Goal: Task Accomplishment & Management: Complete application form

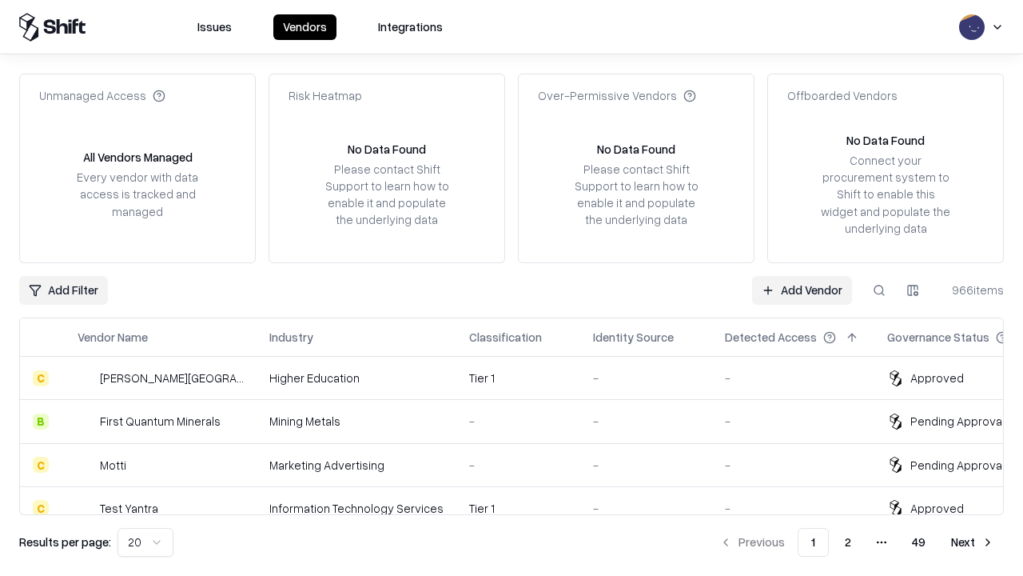
click at [802, 289] on link "Add Vendor" at bounding box center [802, 290] width 100 height 29
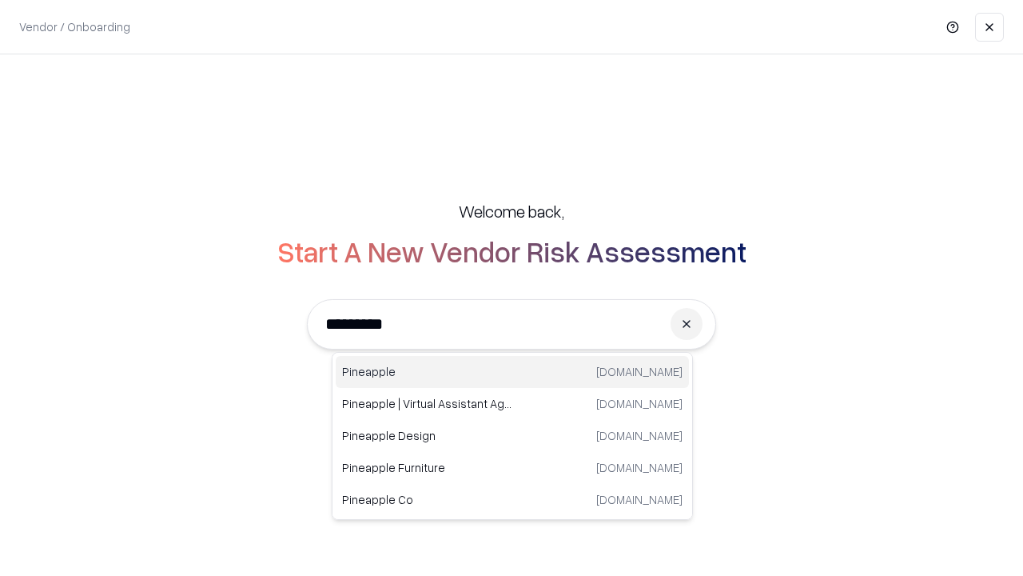
click at [512, 372] on div "Pineapple pineappleenergy.com" at bounding box center [512, 372] width 353 height 32
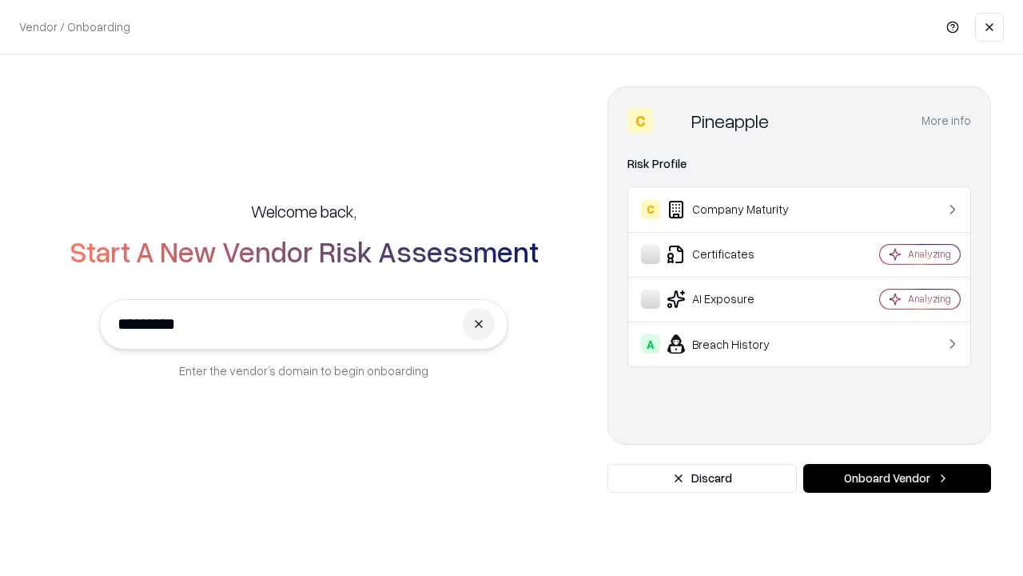
type input "*********"
click at [897, 478] on button "Onboard Vendor" at bounding box center [897, 478] width 188 height 29
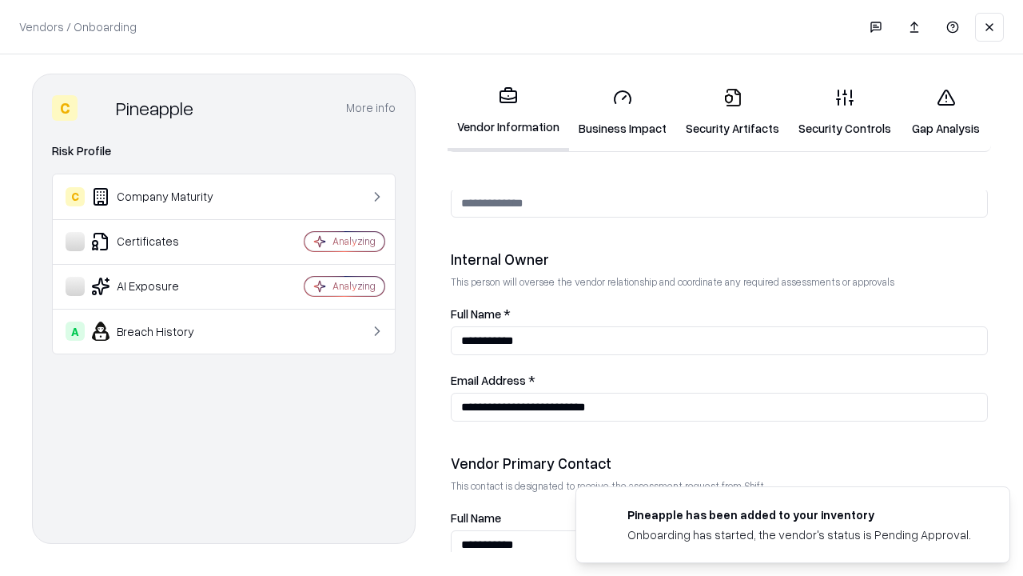
scroll to position [828, 0]
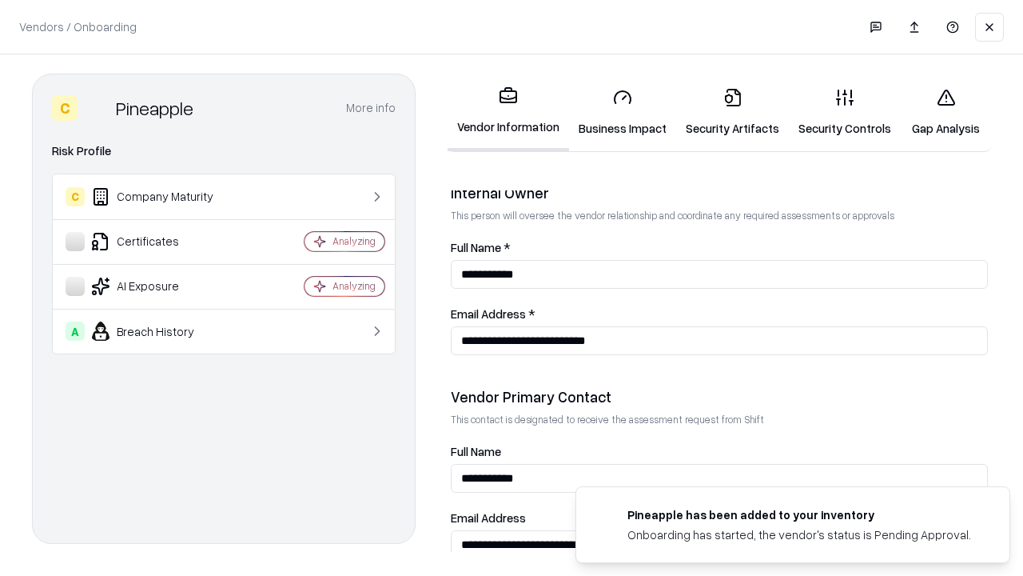
click at [732, 112] on link "Security Artifacts" at bounding box center [732, 112] width 113 height 74
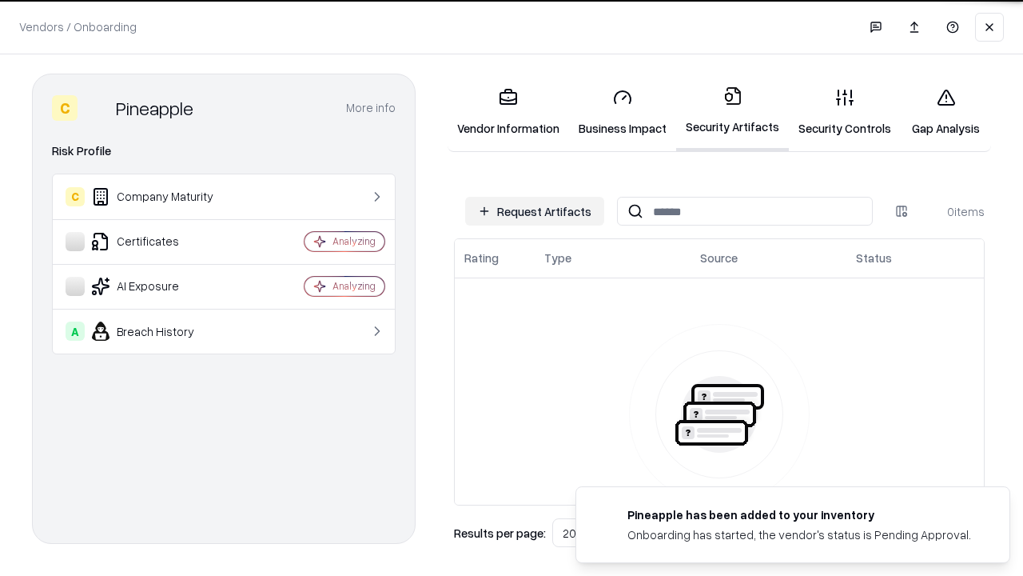
click at [535, 211] on button "Request Artifacts" at bounding box center [534, 211] width 139 height 29
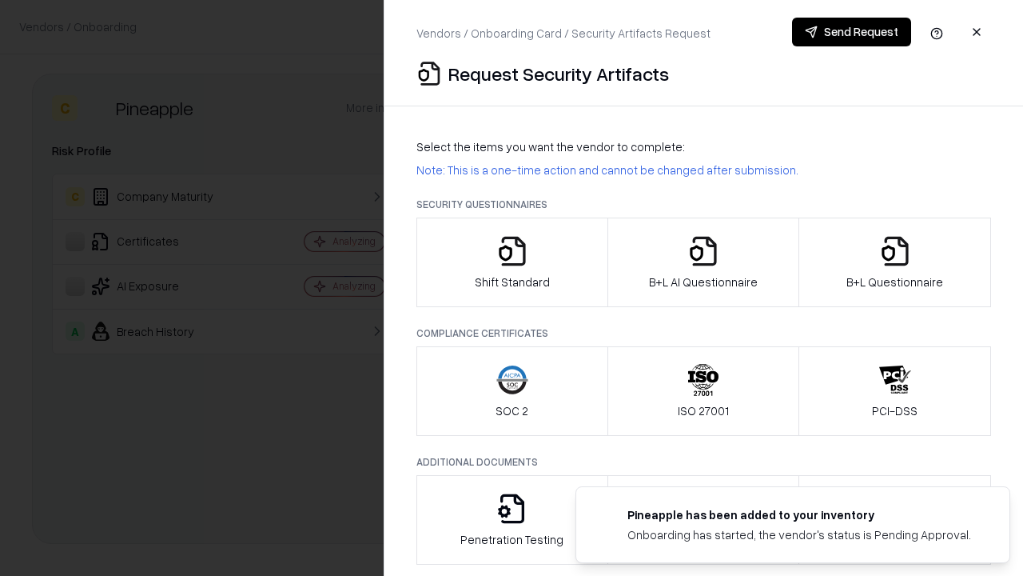
click at [895, 262] on icon "button" at bounding box center [895, 251] width 32 height 32
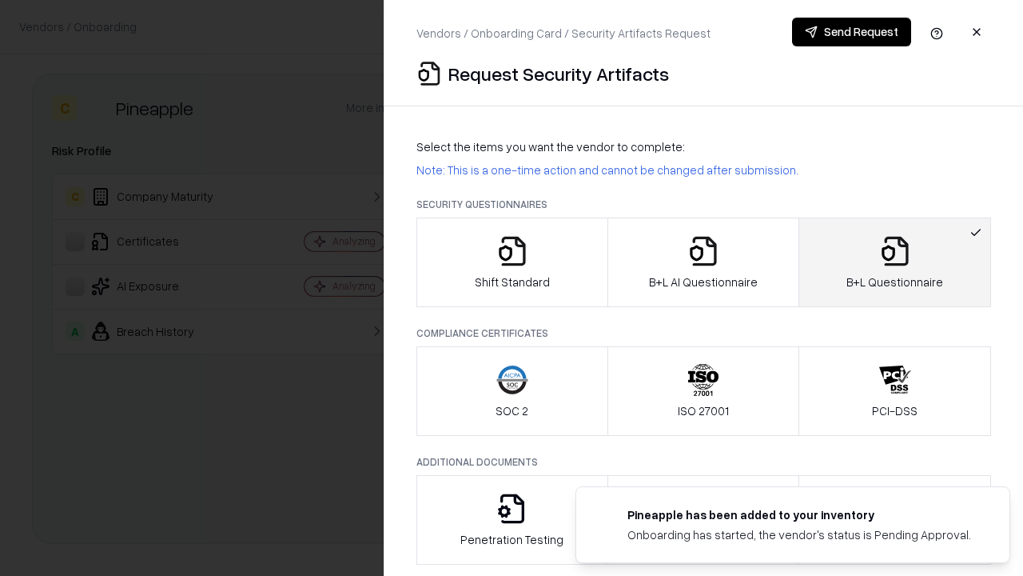
click at [703, 262] on icon "button" at bounding box center [704, 251] width 32 height 32
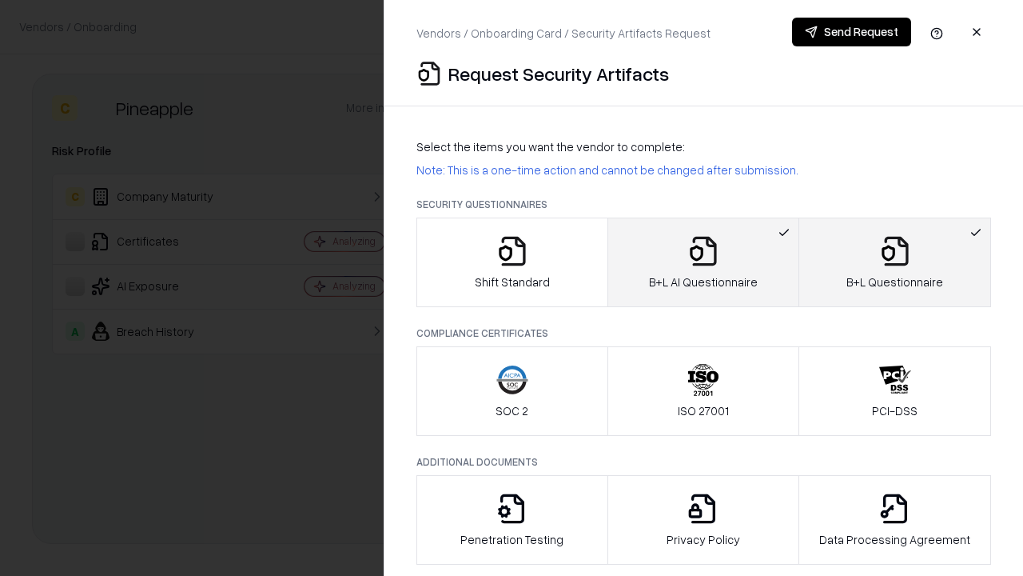
click at [851, 32] on button "Send Request" at bounding box center [851, 32] width 119 height 29
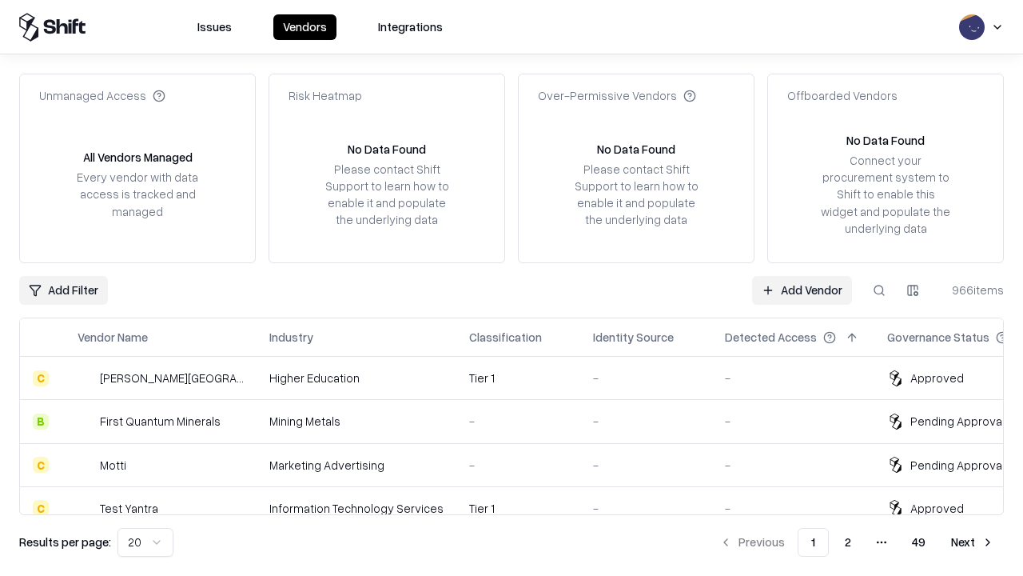
click at [879, 289] on button at bounding box center [879, 290] width 29 height 29
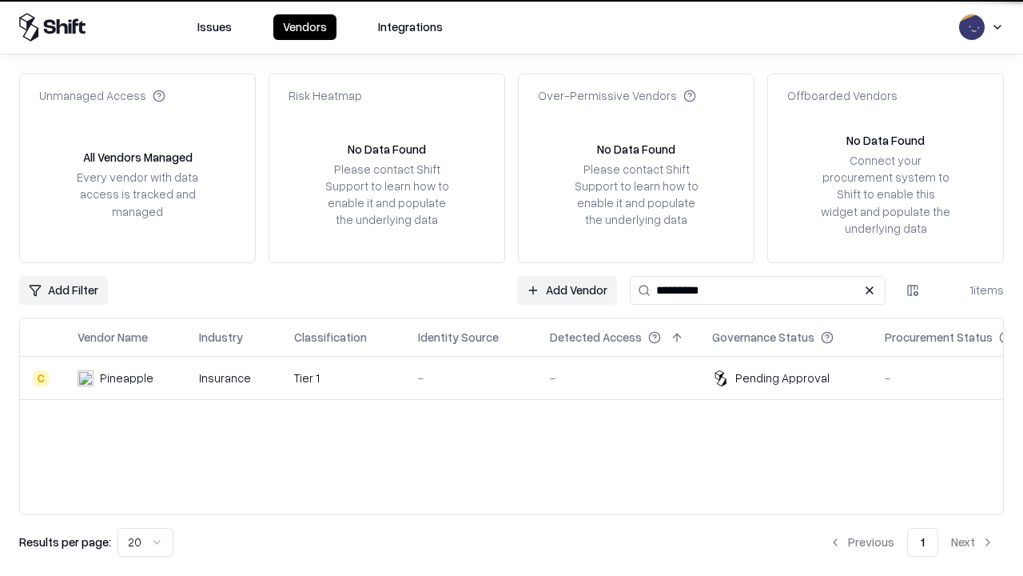
type input "*********"
click at [521, 377] on div "-" at bounding box center [471, 377] width 106 height 17
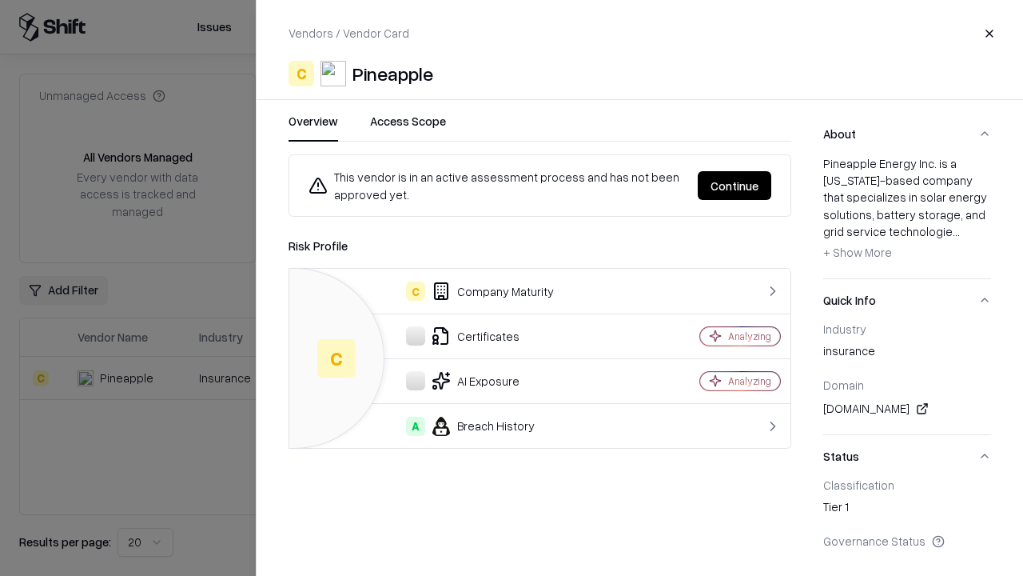
click at [735, 185] on button "Continue" at bounding box center [735, 185] width 74 height 29
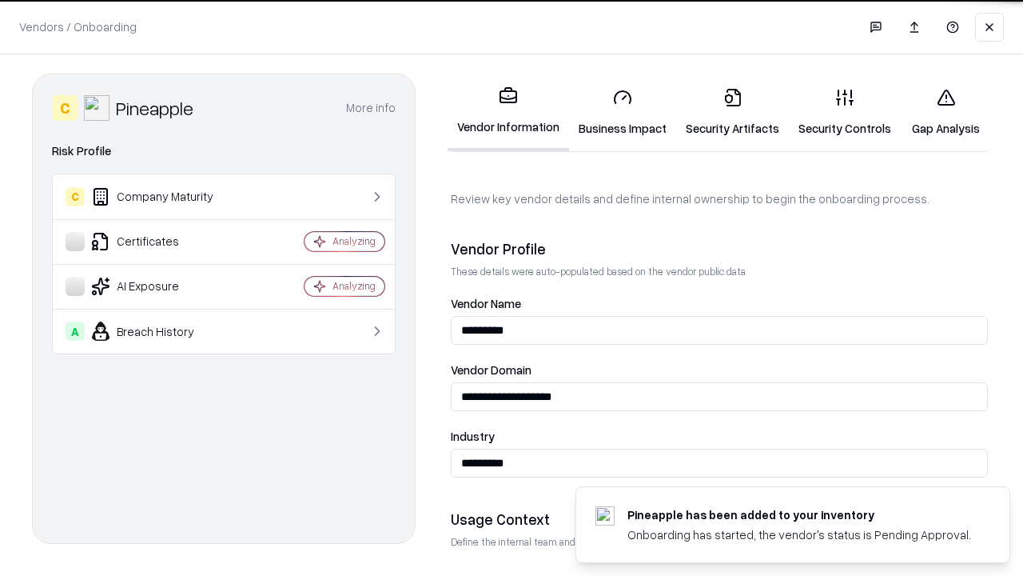
click at [732, 112] on link "Security Artifacts" at bounding box center [732, 112] width 113 height 74
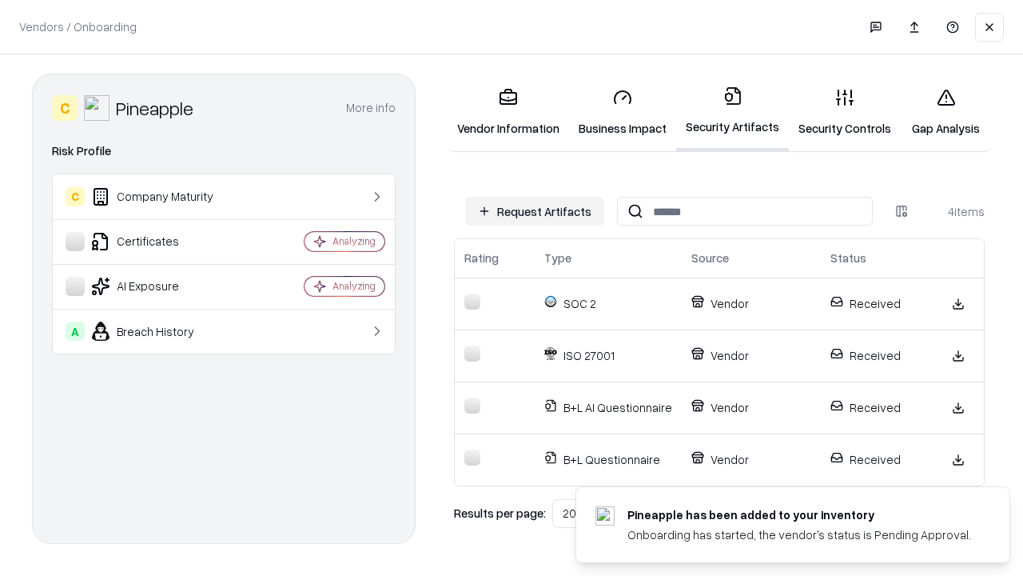
click at [946, 112] on link "Gap Analysis" at bounding box center [946, 112] width 90 height 74
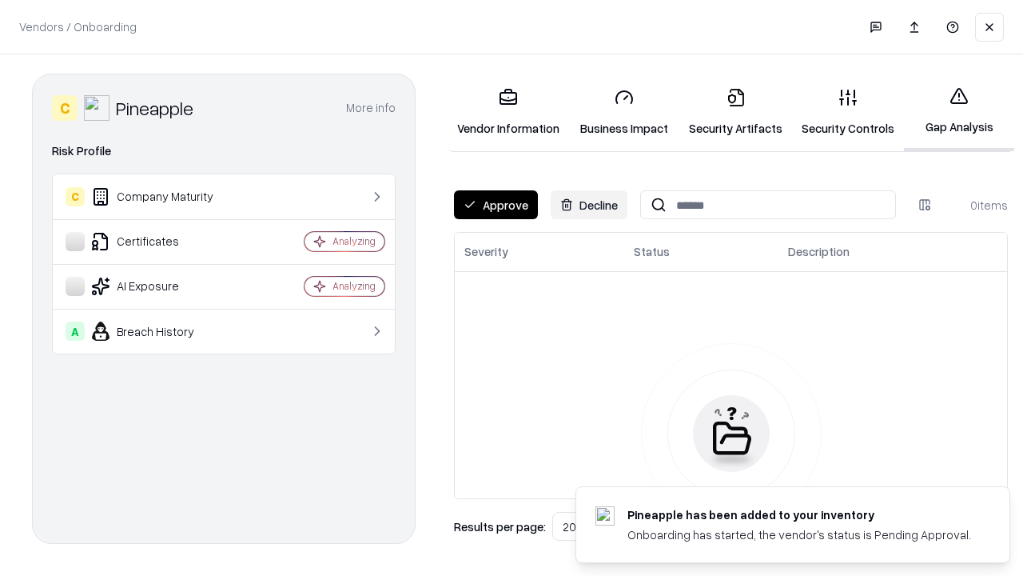
click at [496, 205] on button "Approve" at bounding box center [496, 204] width 84 height 29
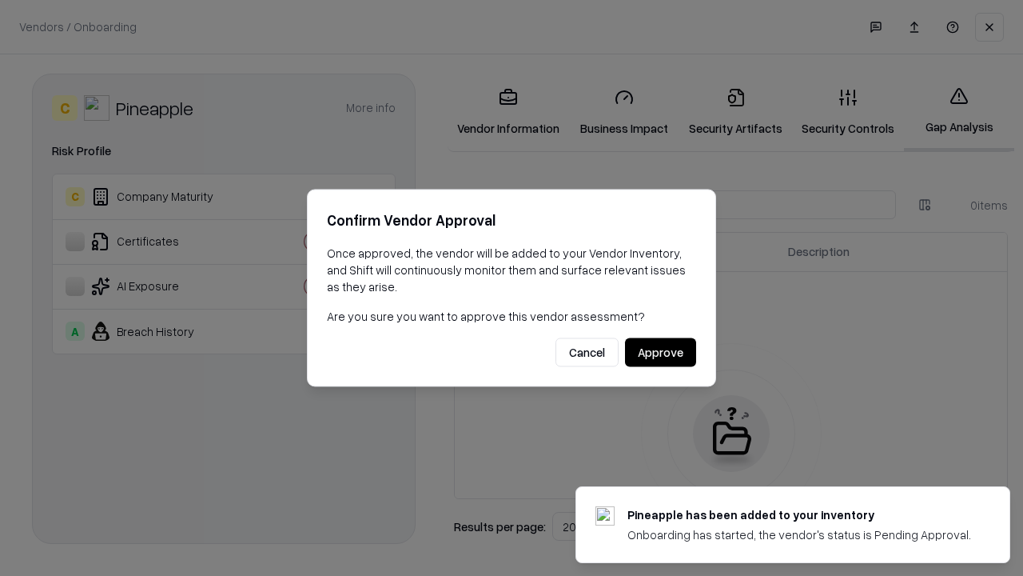
click at [660, 352] on button "Approve" at bounding box center [660, 352] width 71 height 29
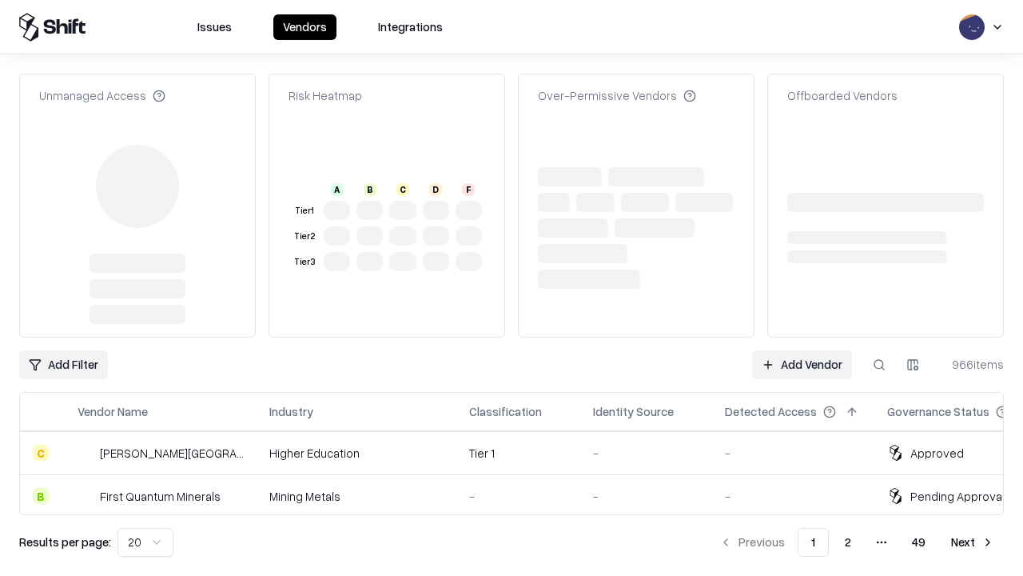
type input "*********"
click at [802, 350] on link "Add Vendor" at bounding box center [802, 364] width 100 height 29
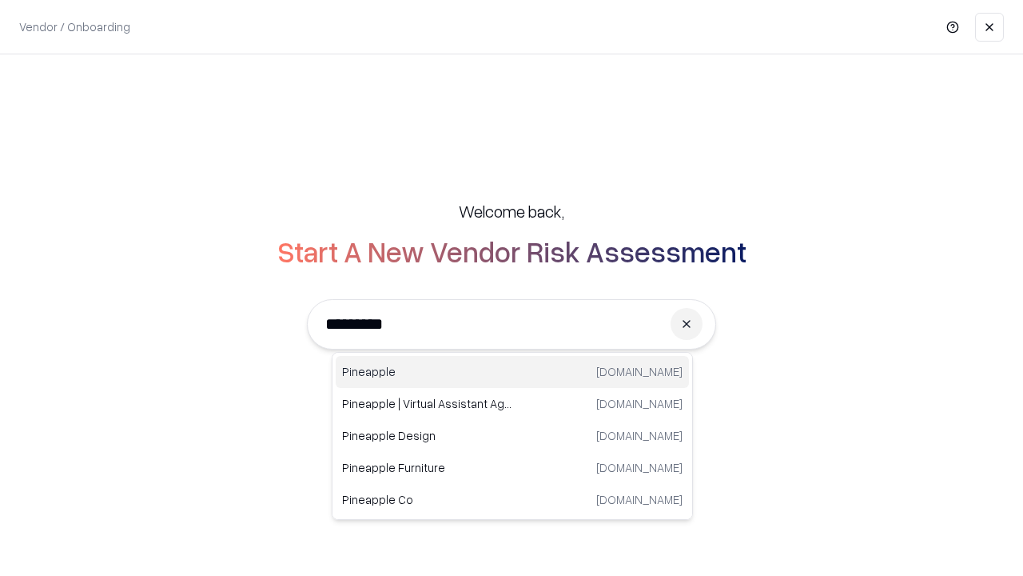
click at [512, 372] on div "Pineapple pineappleenergy.com" at bounding box center [512, 372] width 353 height 32
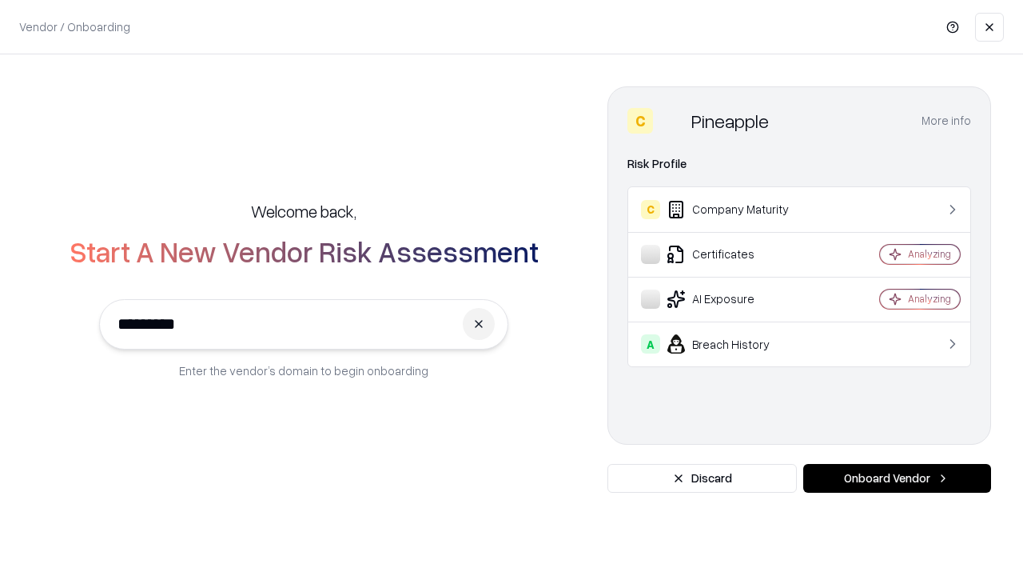
type input "*********"
click at [897, 478] on button "Onboard Vendor" at bounding box center [897, 478] width 188 height 29
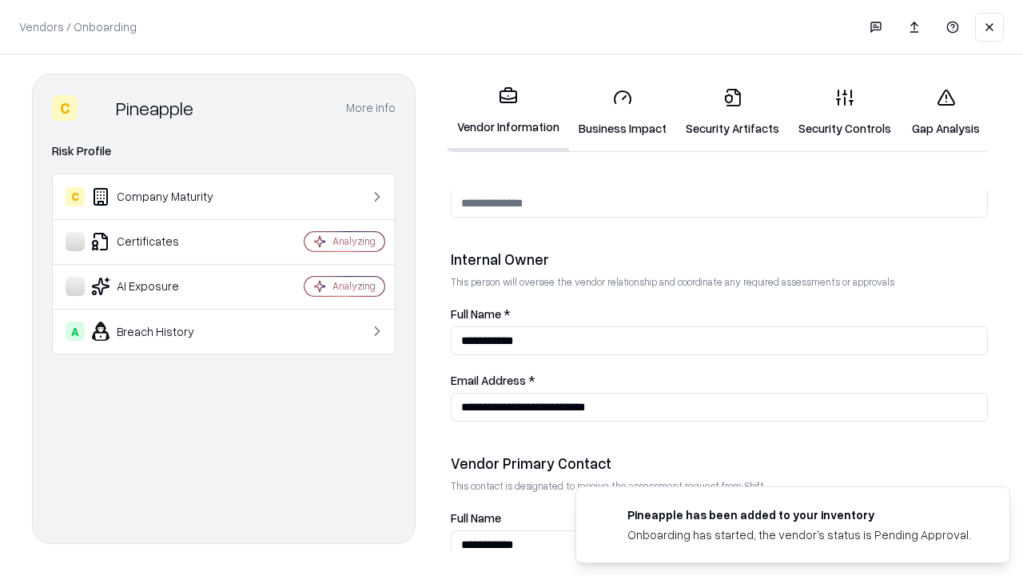
scroll to position [828, 0]
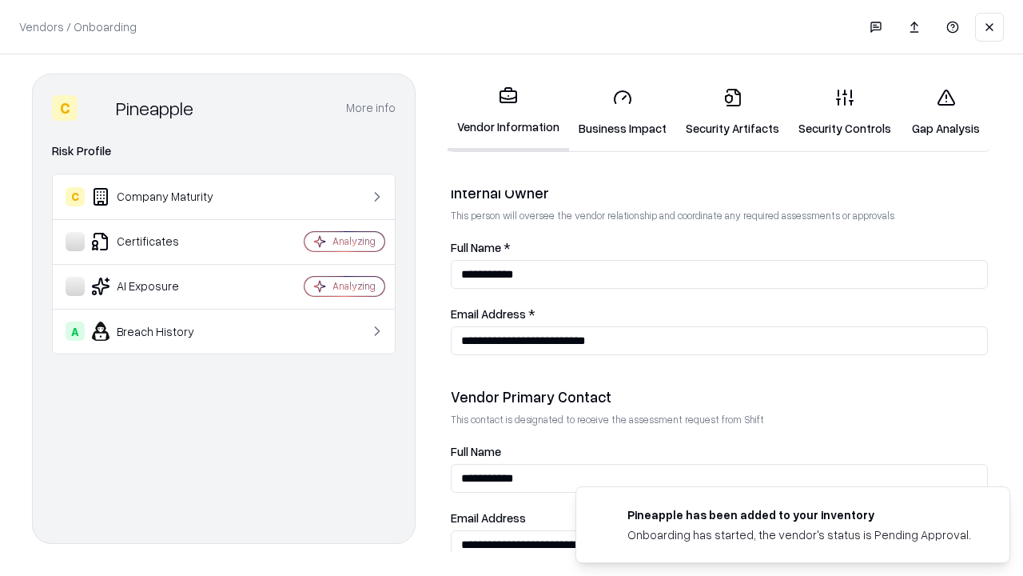
click at [946, 112] on link "Gap Analysis" at bounding box center [946, 112] width 90 height 74
